Goal: Navigation & Orientation: Find specific page/section

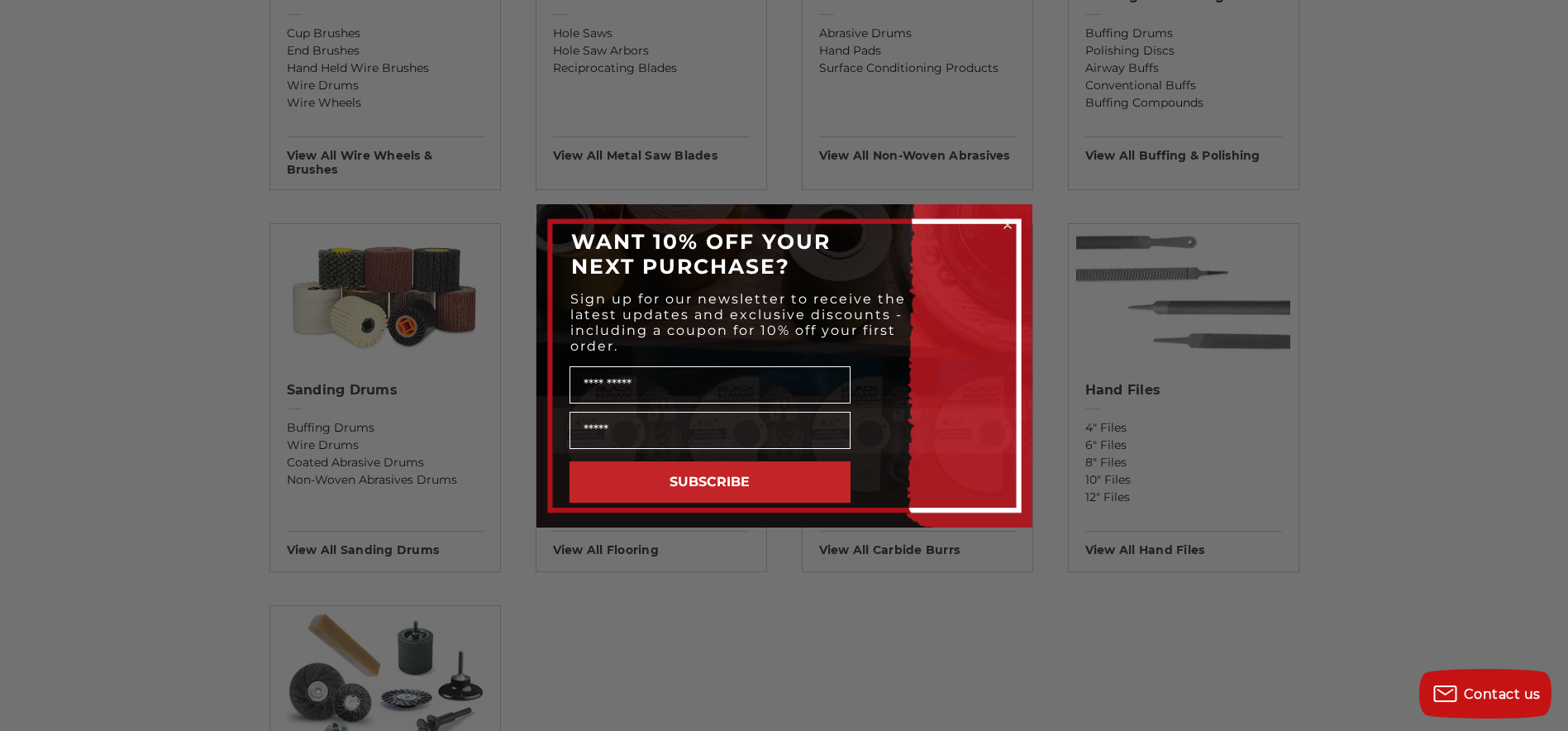
scroll to position [1157, 0]
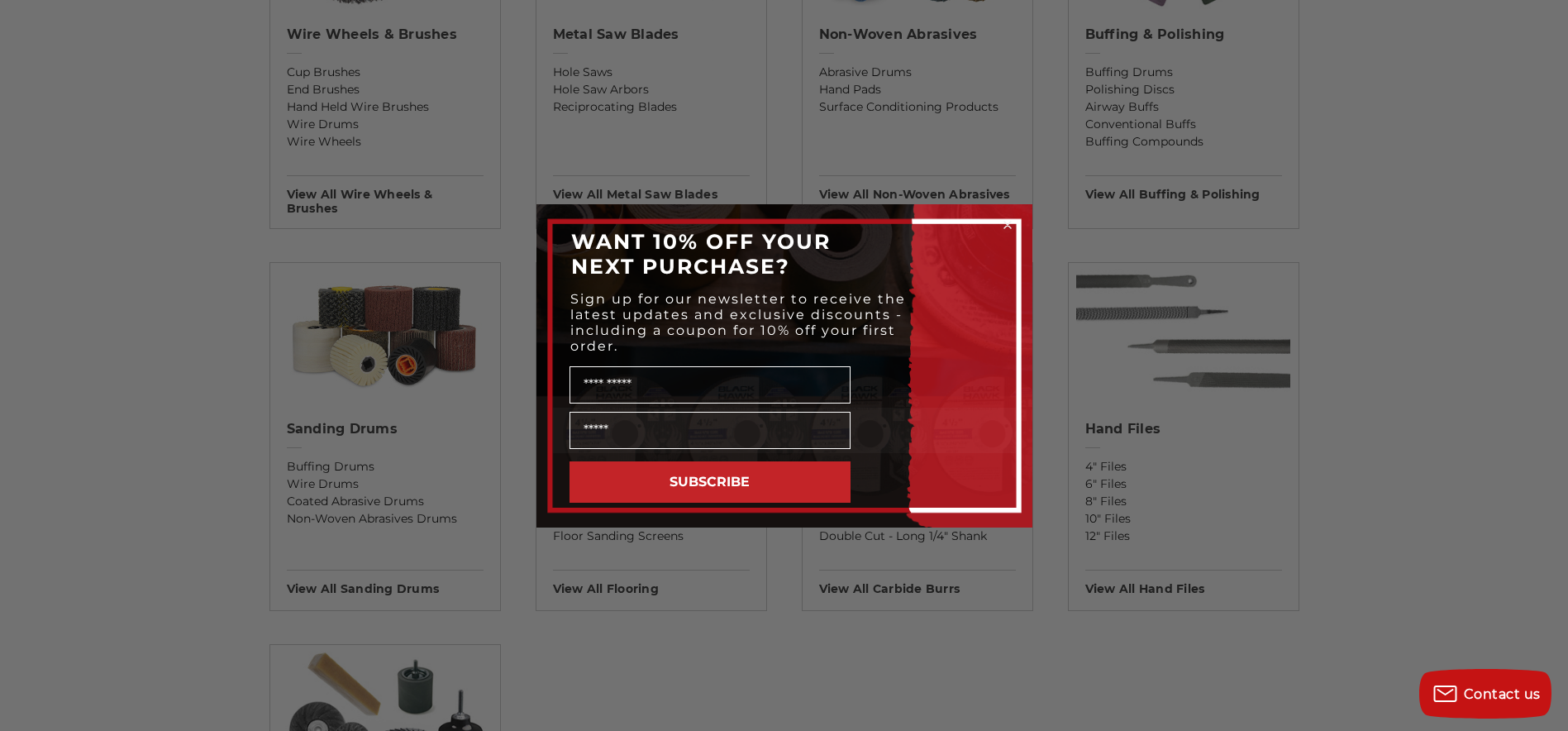
click at [1007, 220] on circle "Close dialog" at bounding box center [1007, 225] width 16 height 16
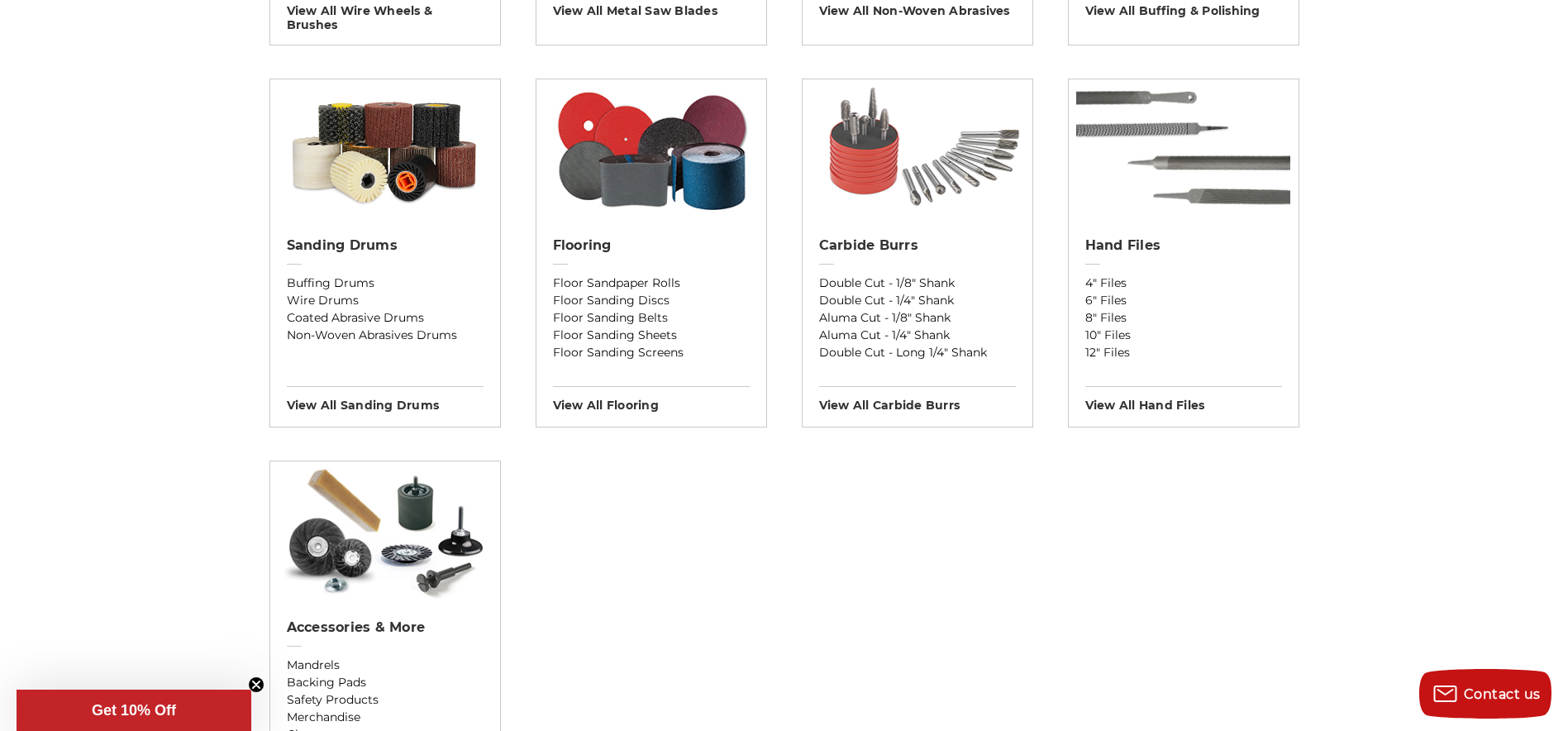
scroll to position [1323, 0]
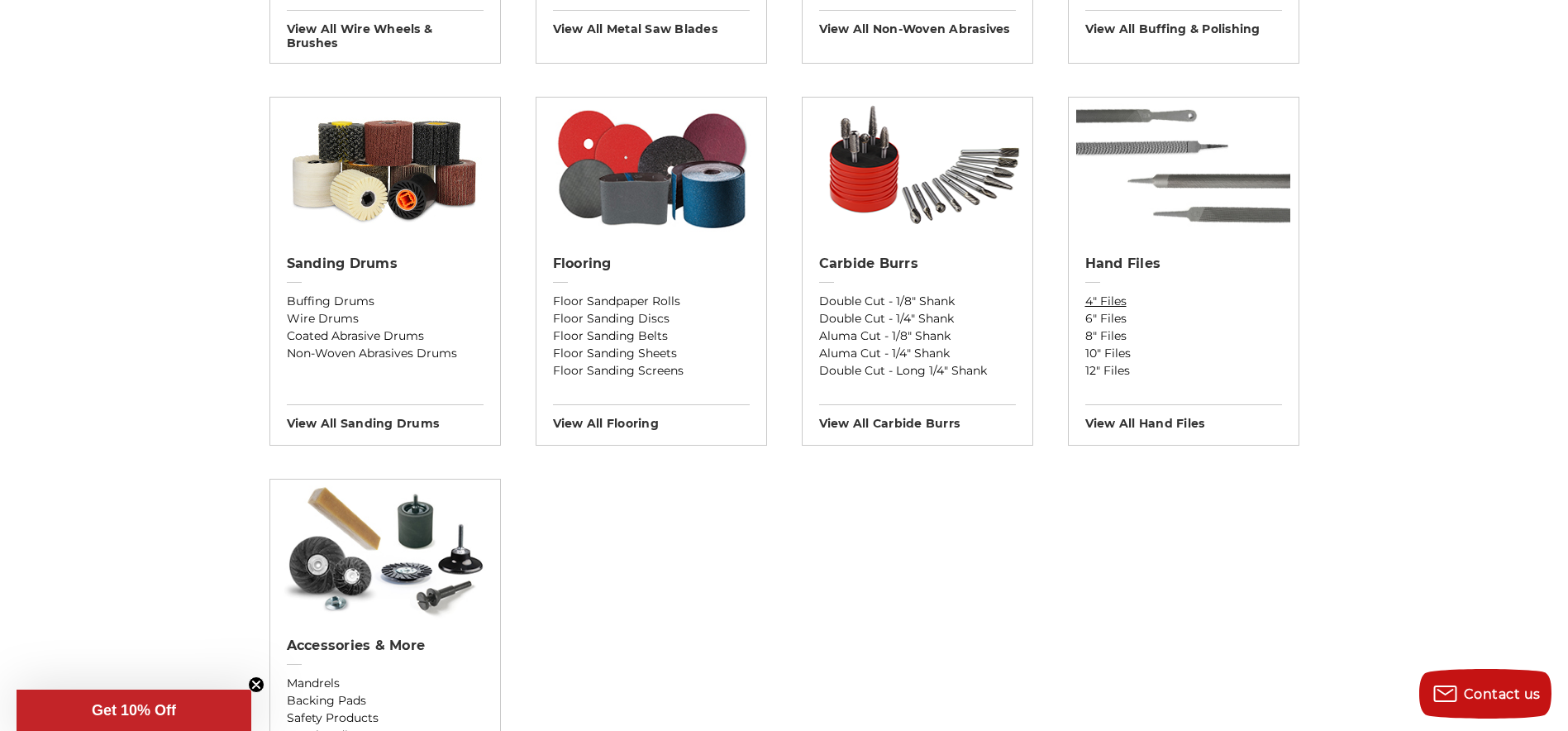
click at [1102, 299] on link "4" Files" at bounding box center [1184, 302] width 197 height 18
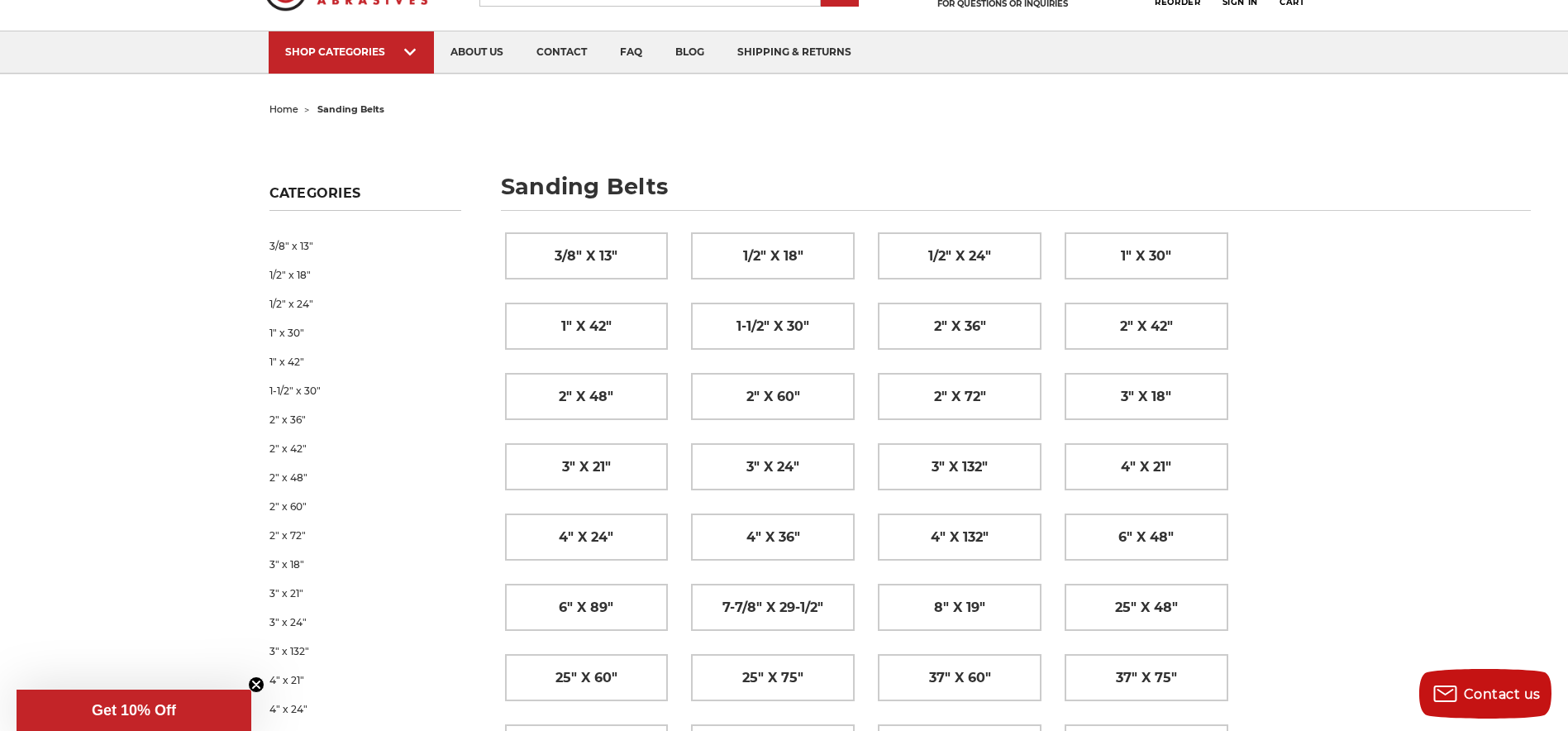
scroll to position [83, 0]
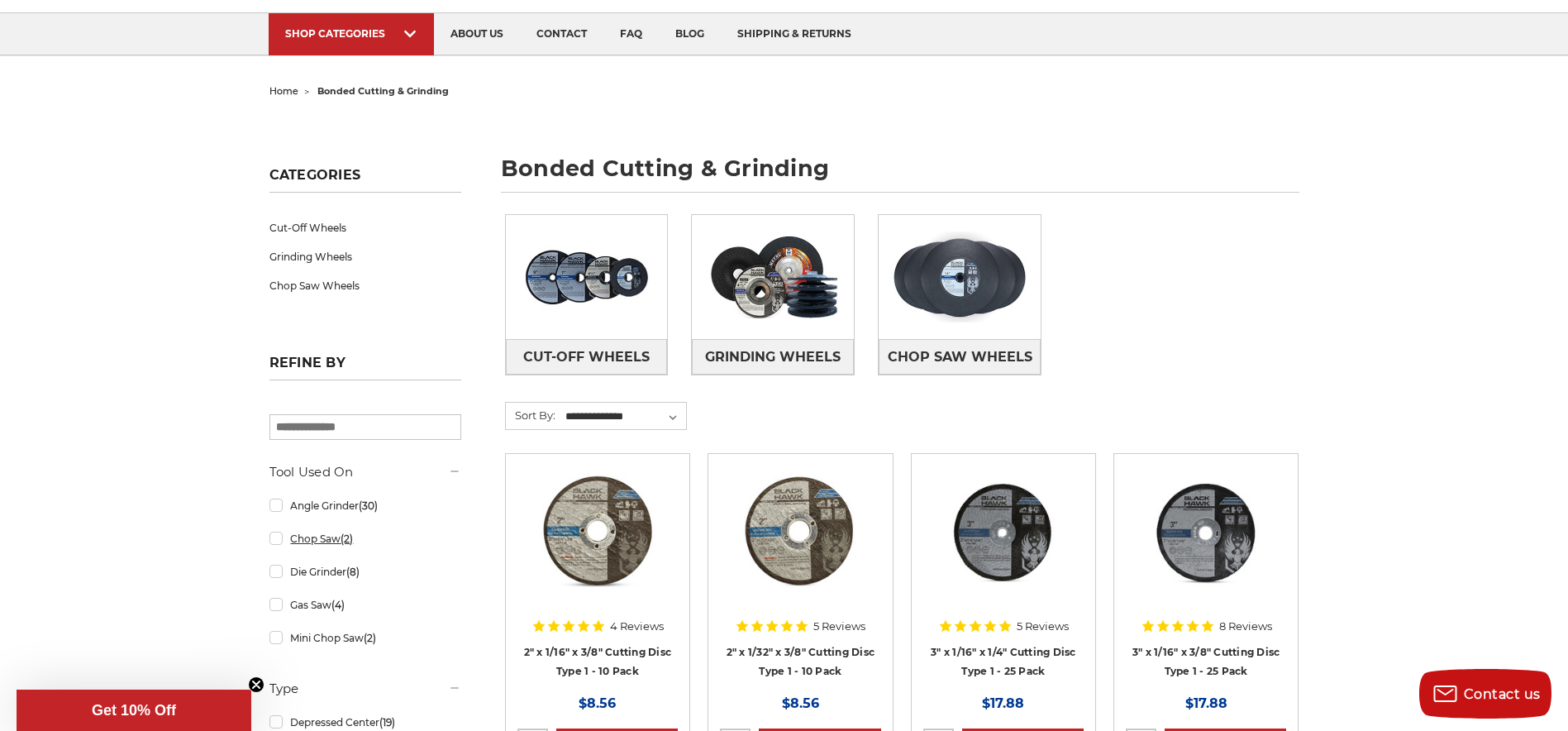
scroll to position [83, 0]
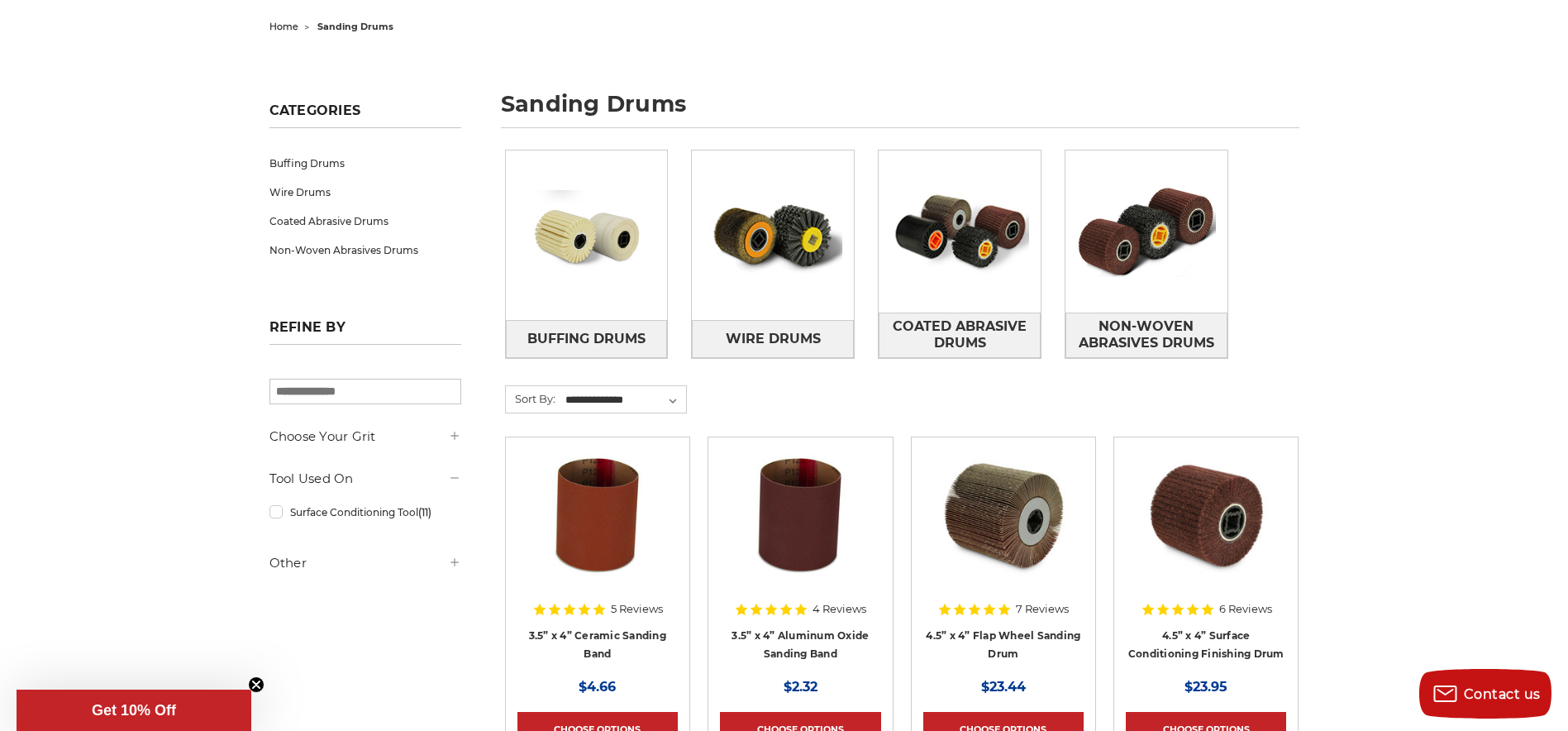
scroll to position [165, 0]
